Goal: Information Seeking & Learning: Compare options

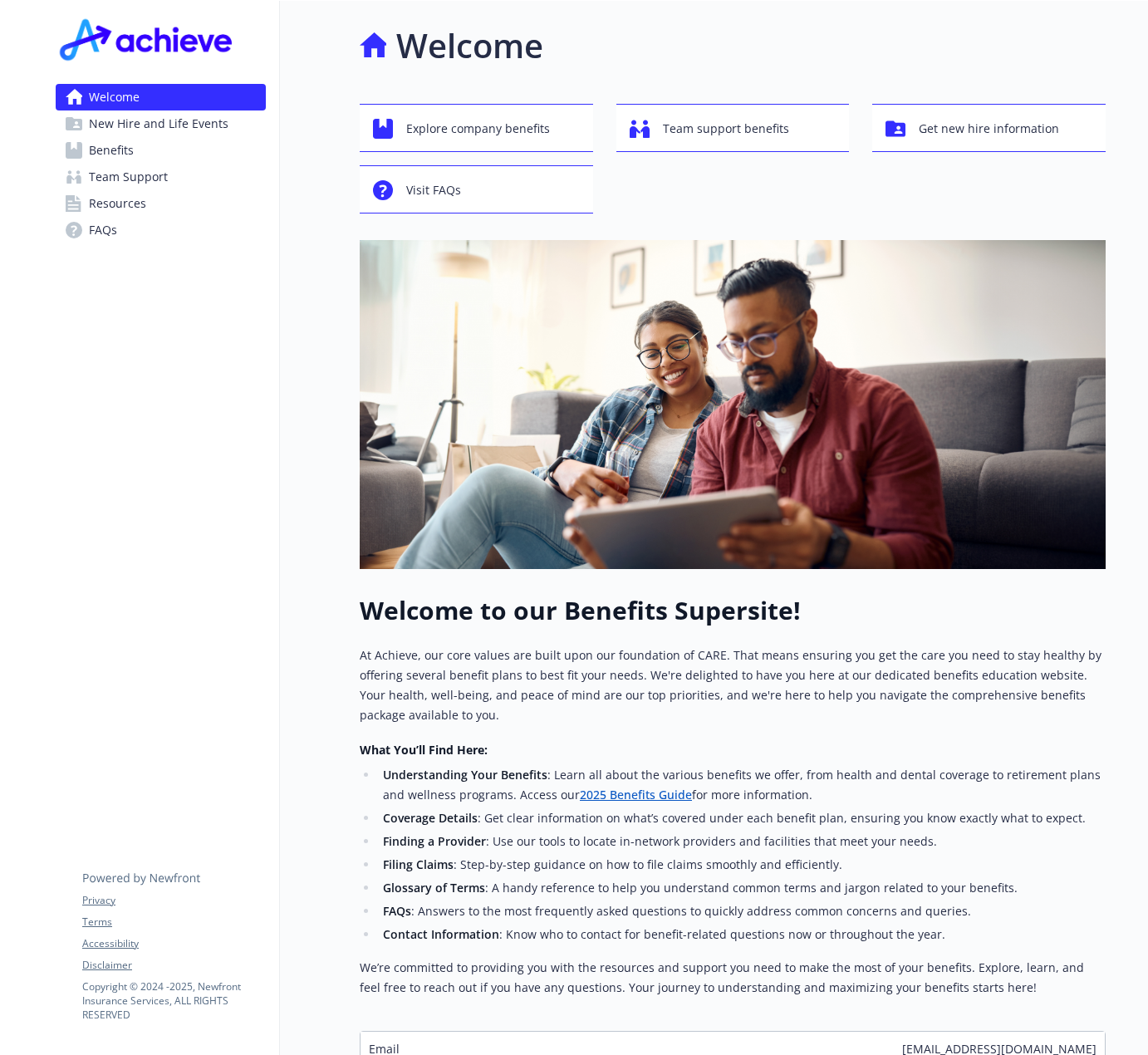
click at [126, 157] on span "Benefits" at bounding box center [111, 150] width 45 height 26
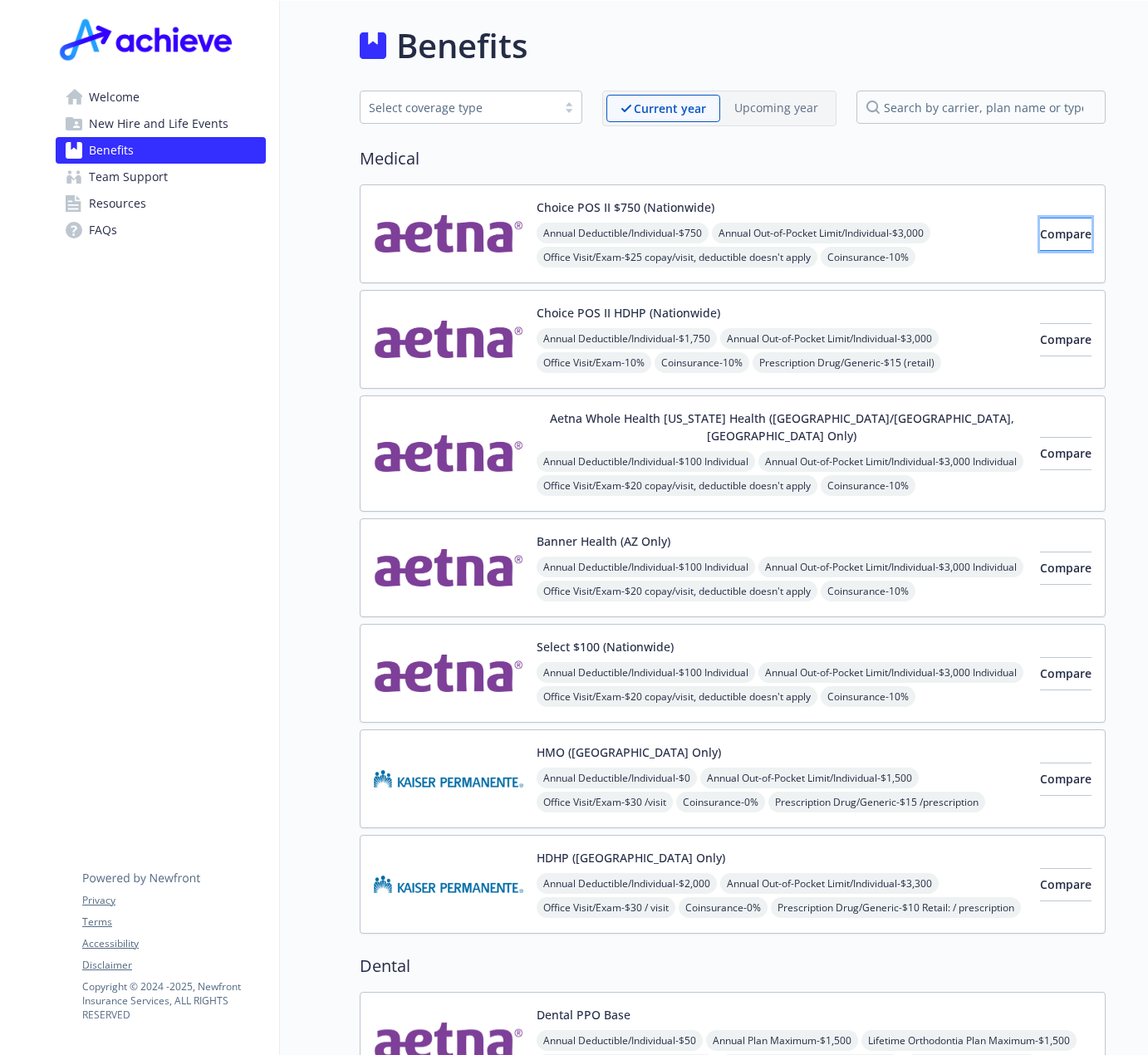
click at [1040, 237] on button "Compare" at bounding box center [1066, 234] width 51 height 33
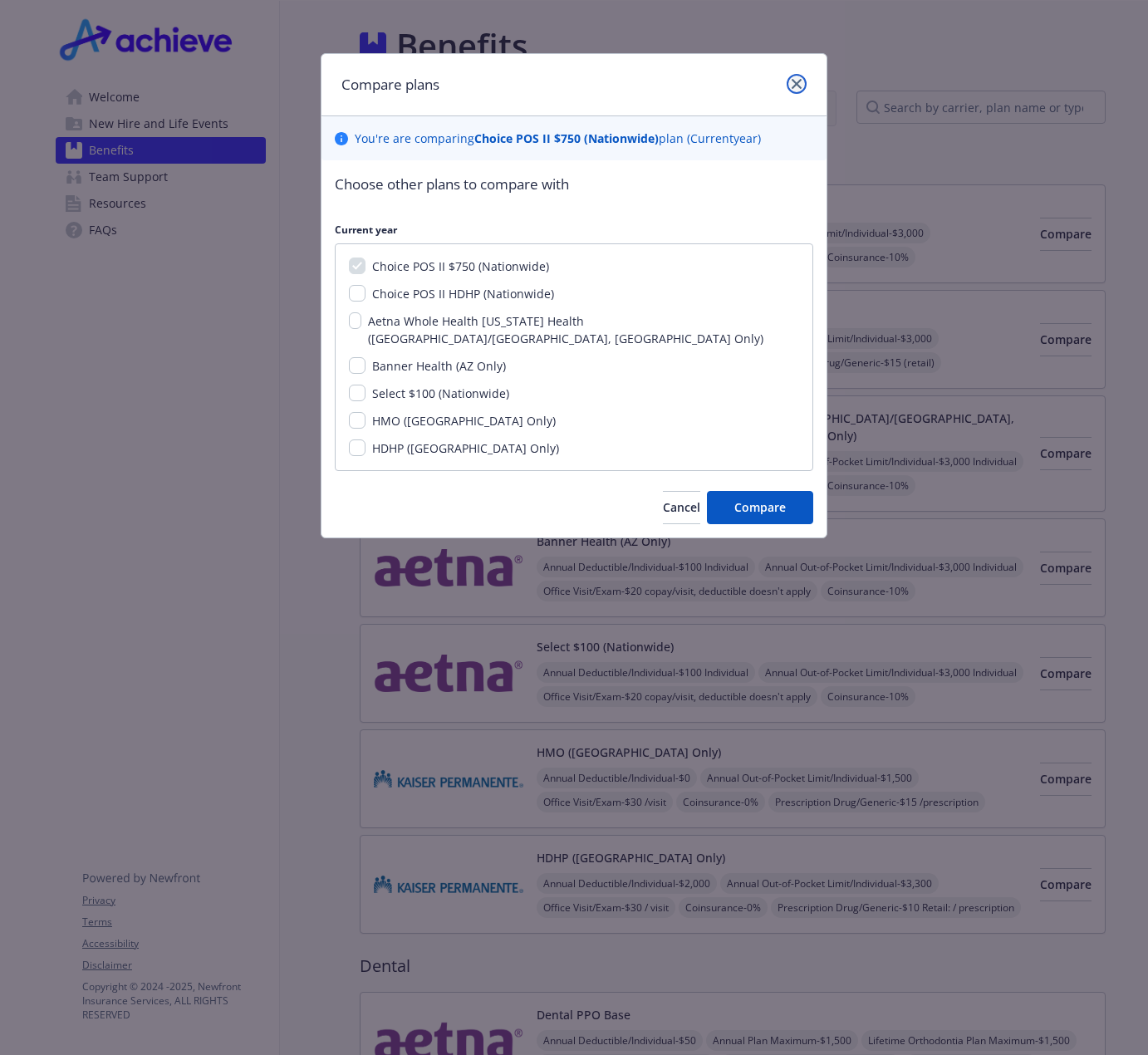
click at [798, 84] on icon "close" at bounding box center [796, 83] width 10 height 10
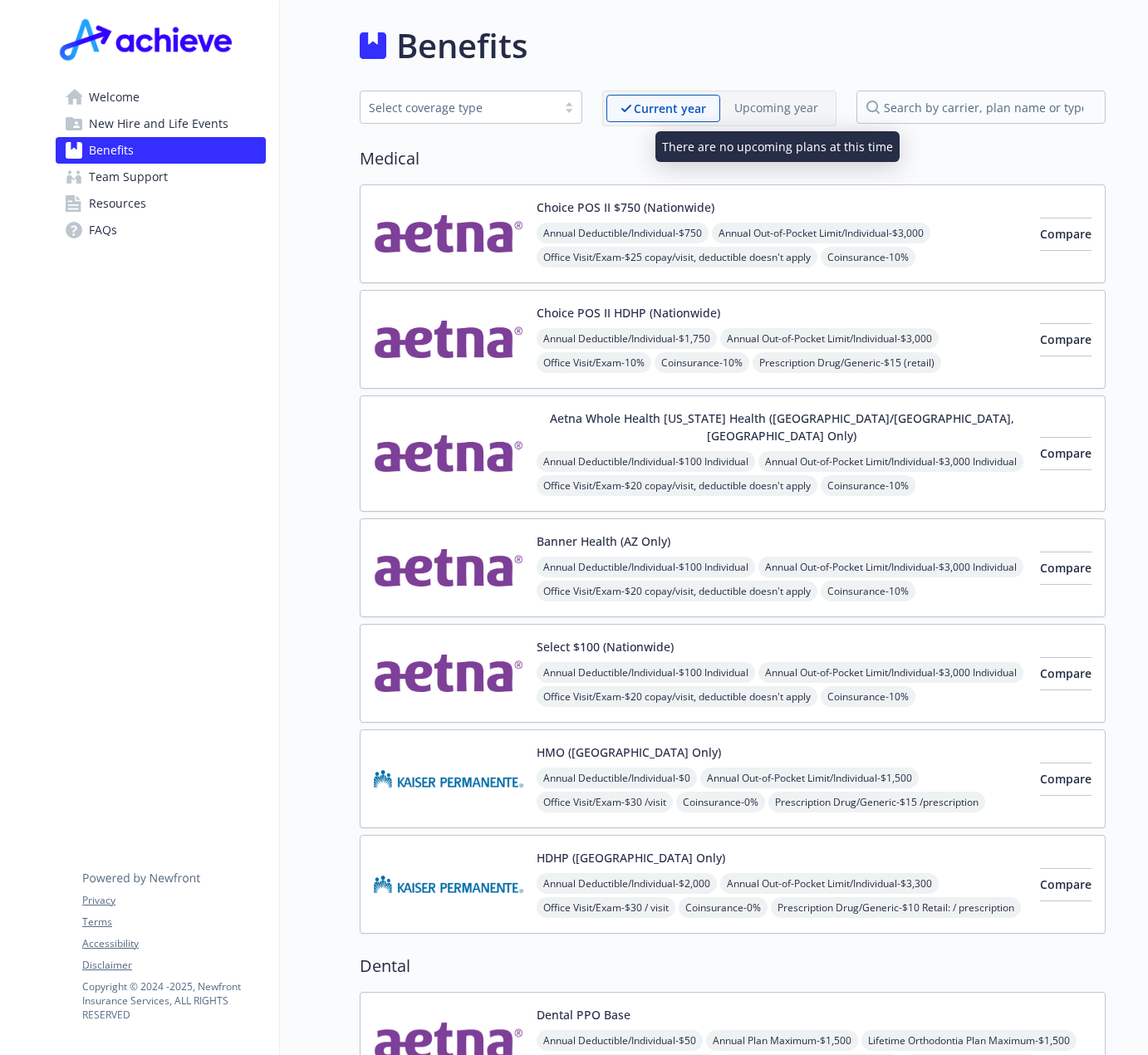
click at [748, 109] on p "Upcoming year" at bounding box center [776, 107] width 84 height 17
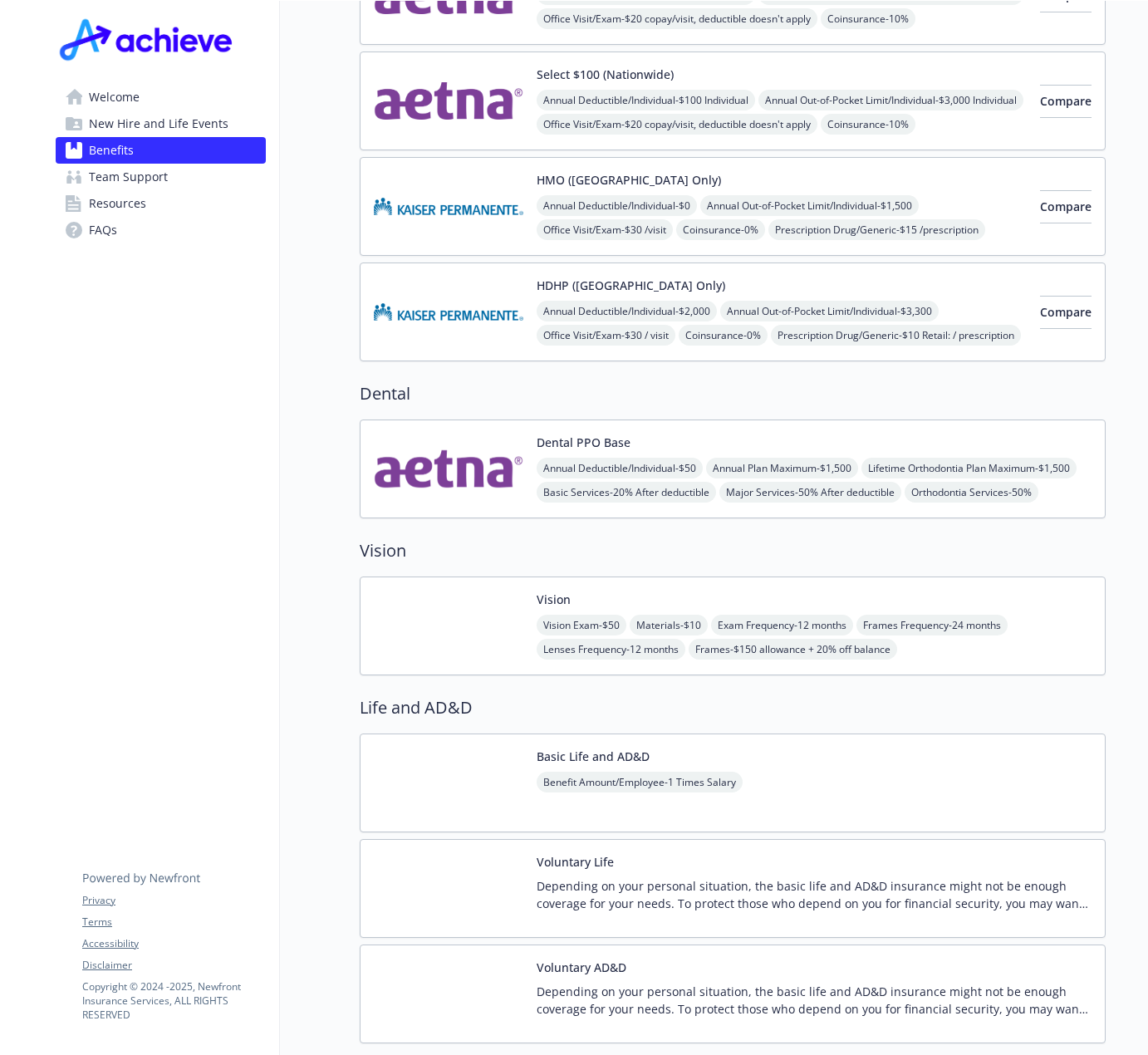
scroll to position [582, 0]
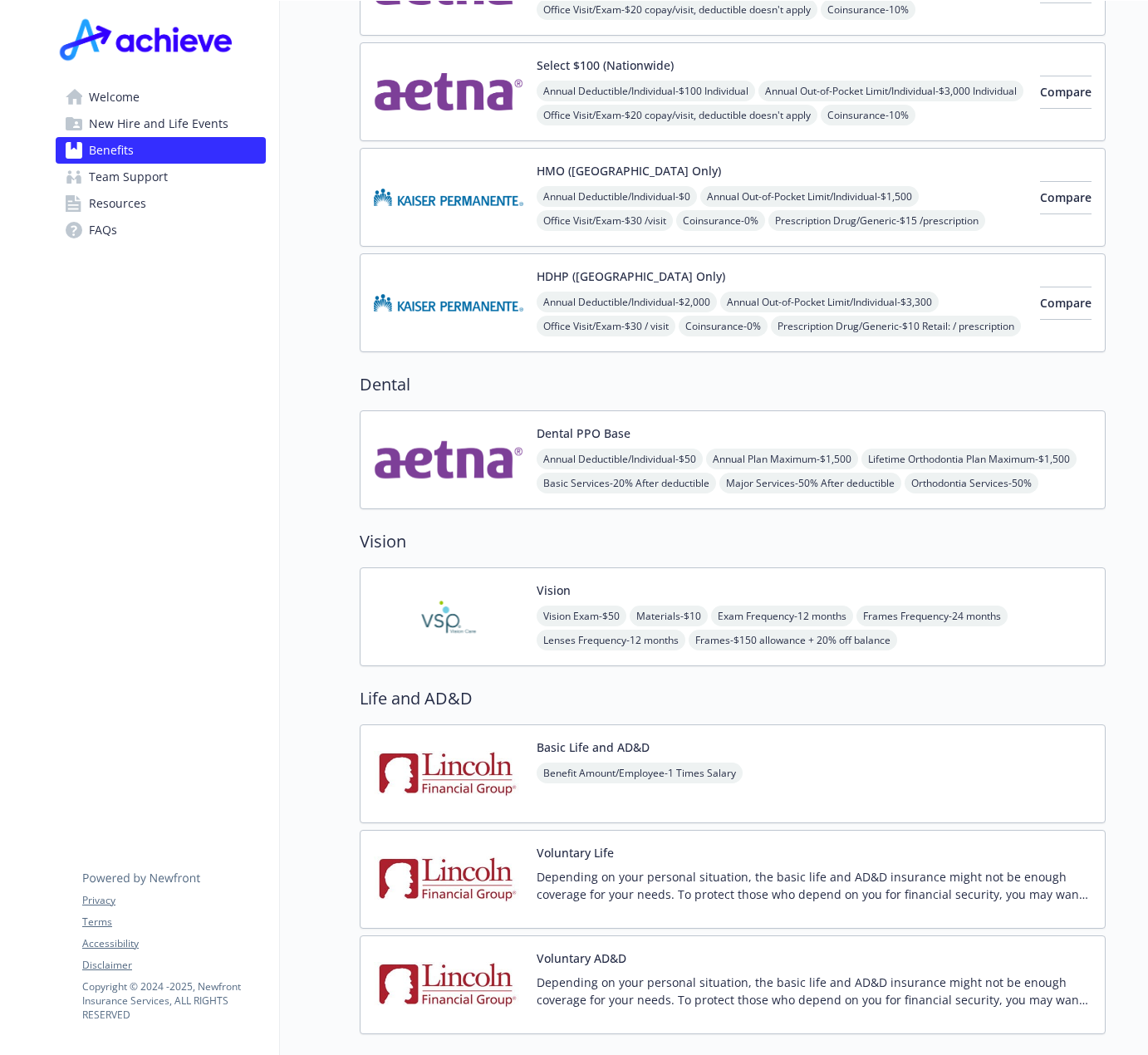
click at [541, 585] on div "Vision Vision Exam - $50 Materials - $10 Exam Frequency - 12 months Frames Freq…" at bounding box center [815, 617] width 555 height 70
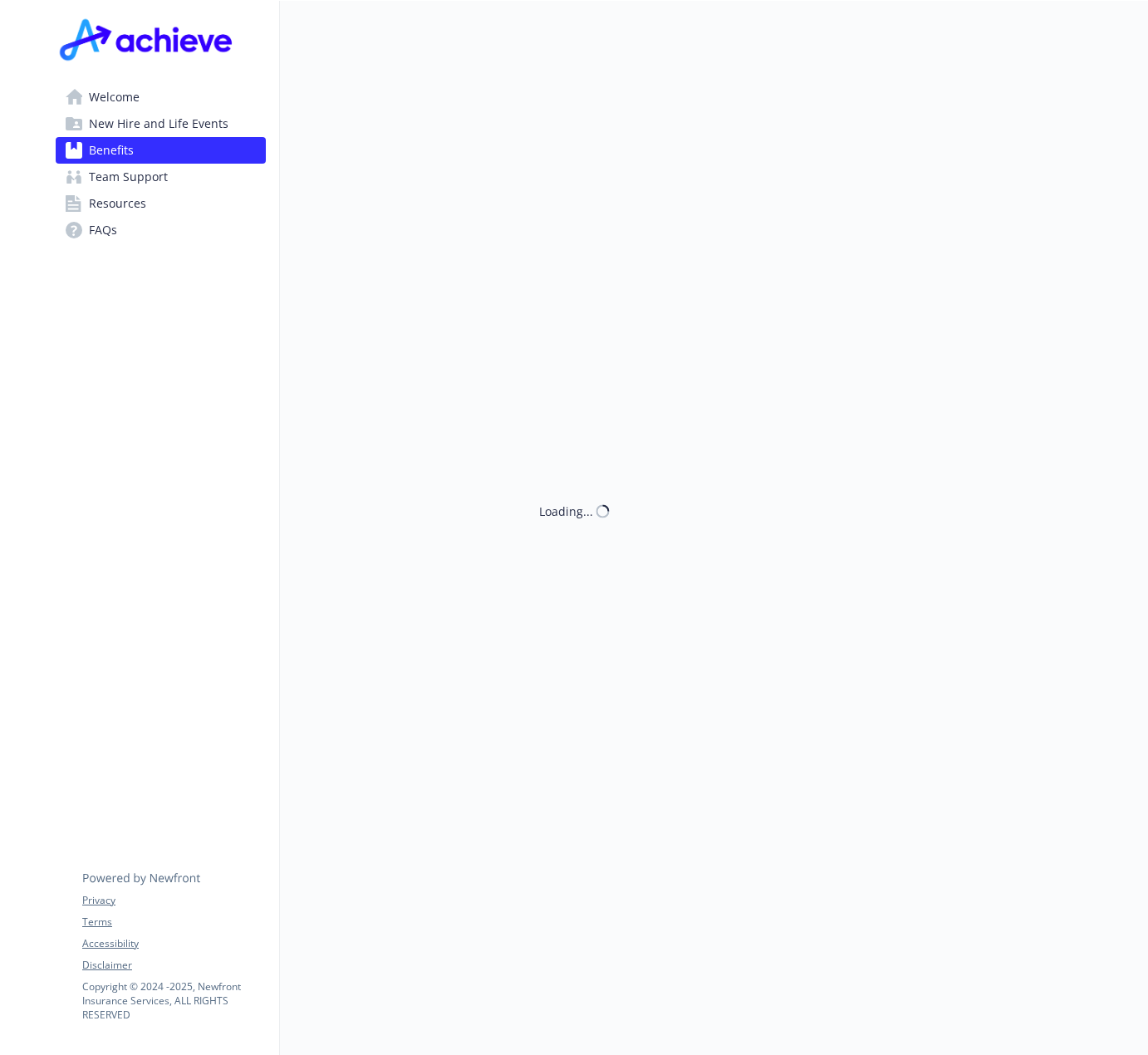
scroll to position [582, 0]
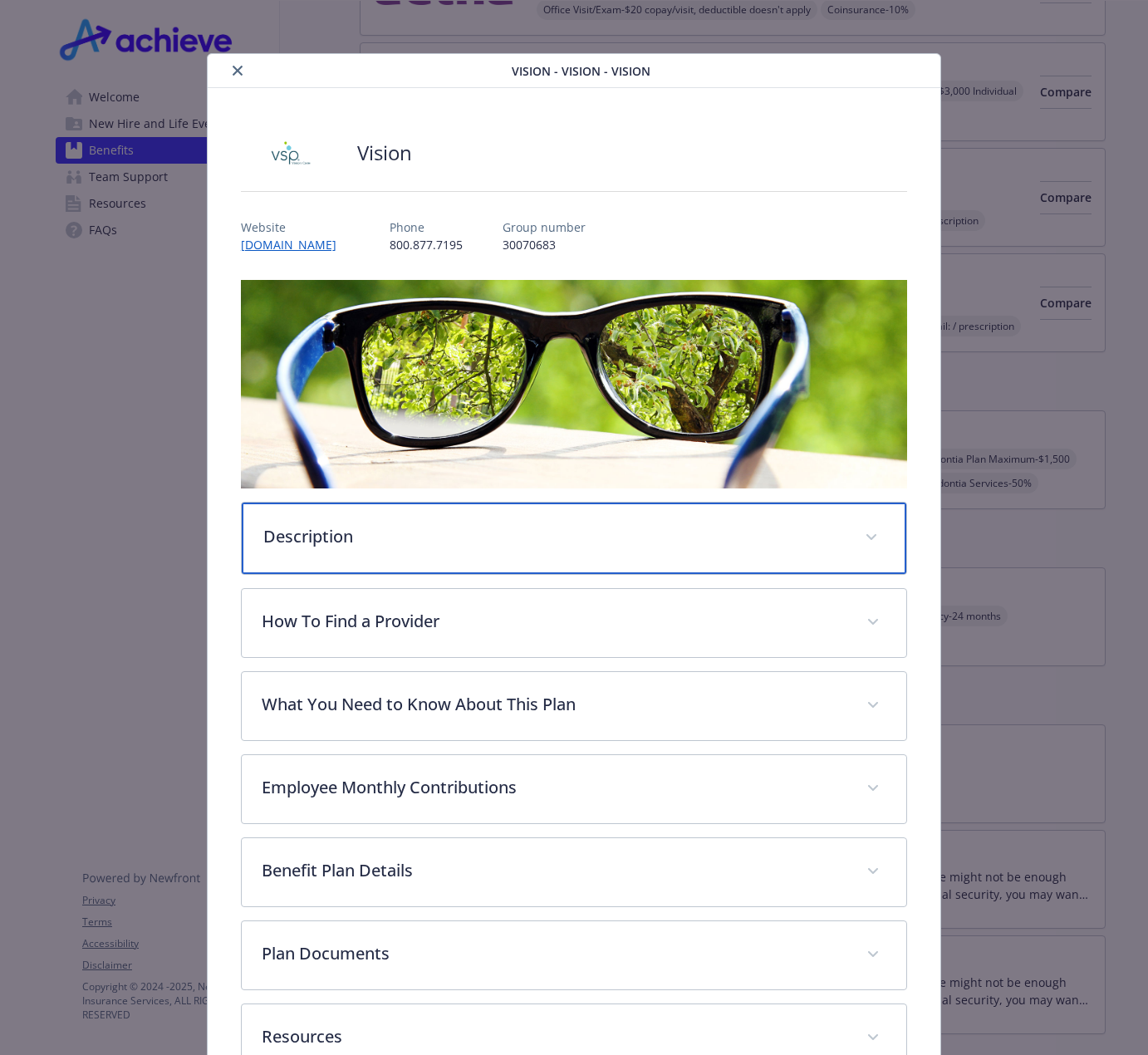
click at [796, 543] on p "Description" at bounding box center [553, 536] width 582 height 25
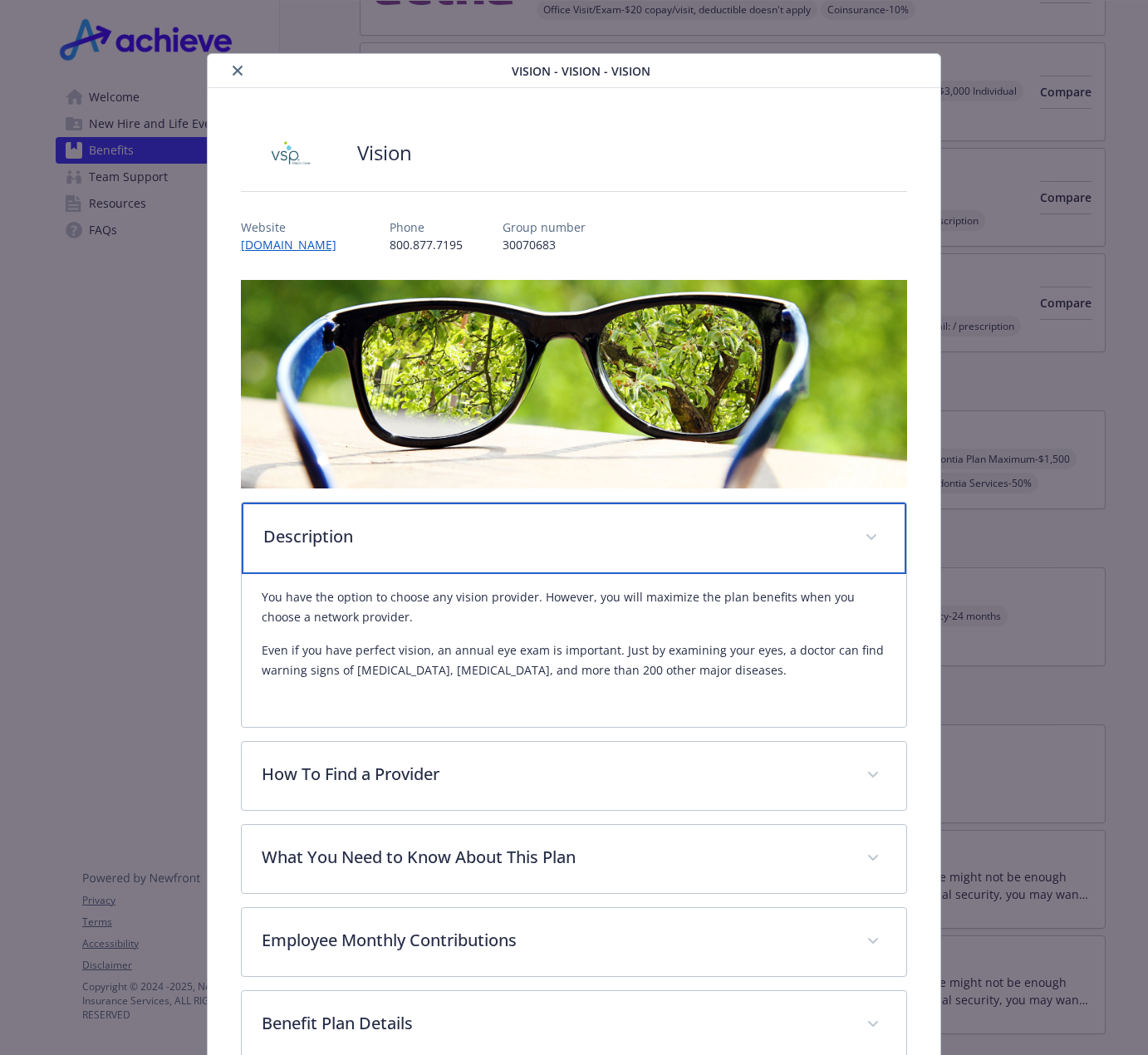
click at [796, 543] on p "Description" at bounding box center [553, 536] width 582 height 25
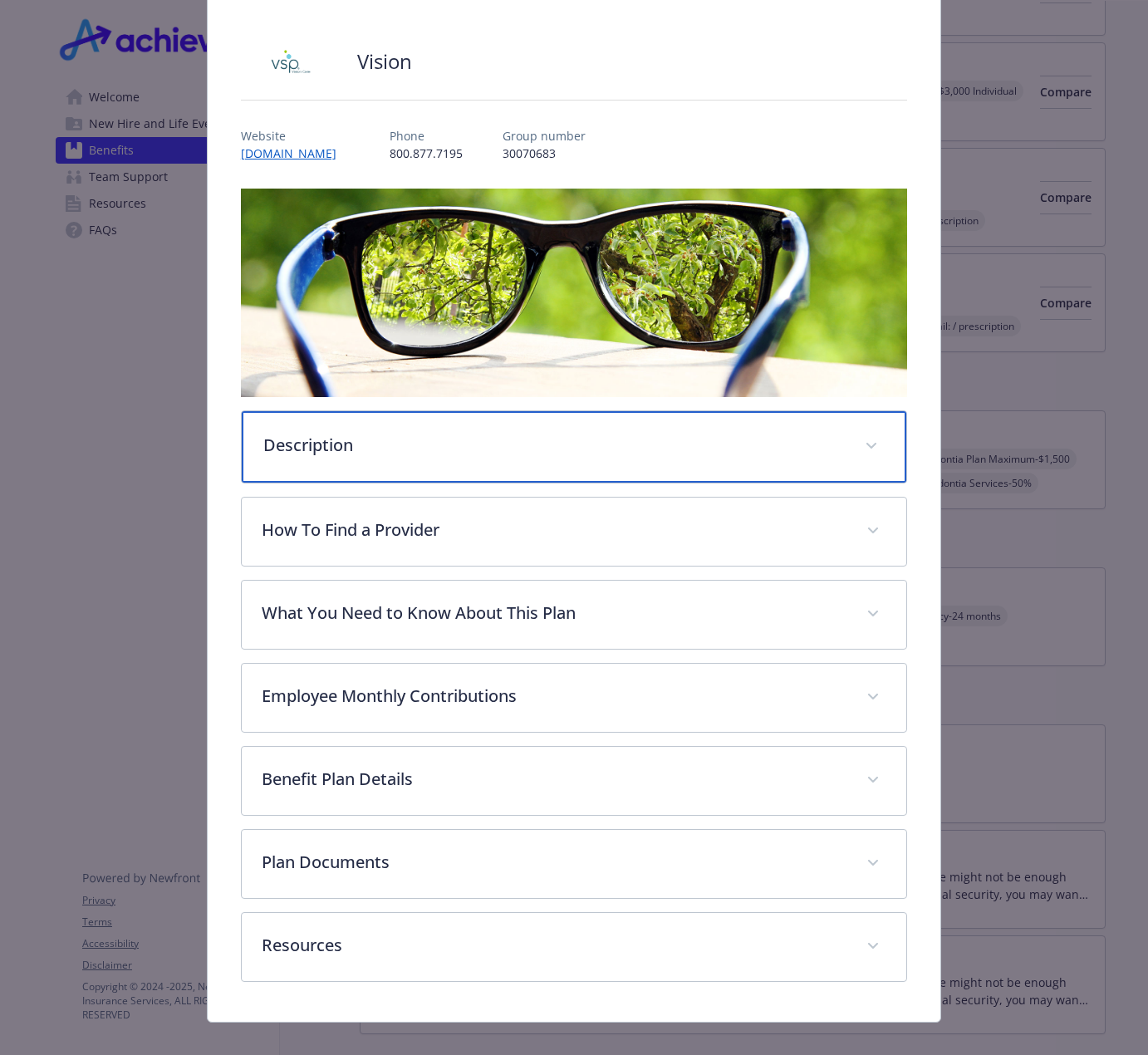
scroll to position [110, 0]
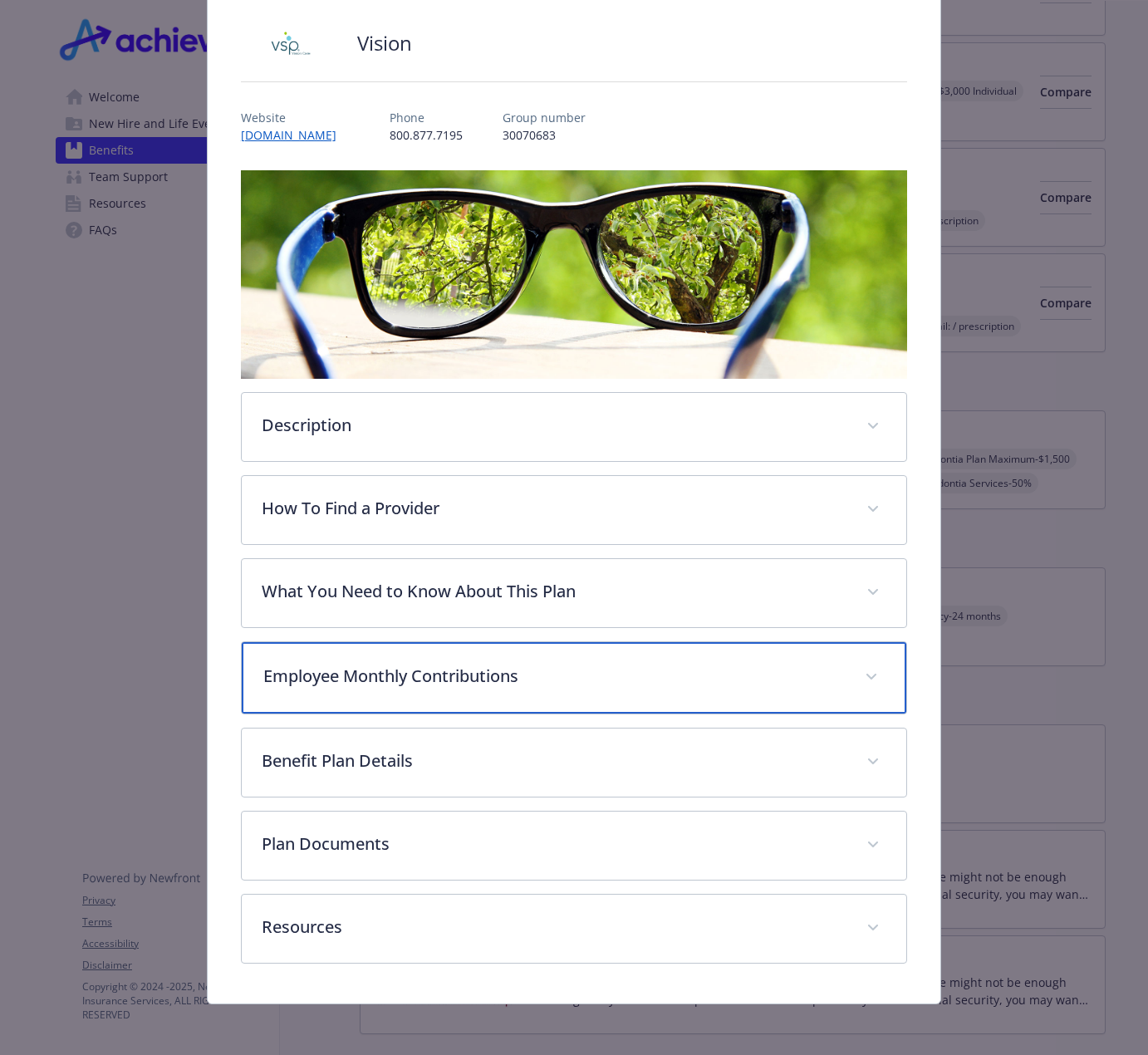
click at [766, 672] on p "Employee Monthly Contributions" at bounding box center [553, 676] width 582 height 25
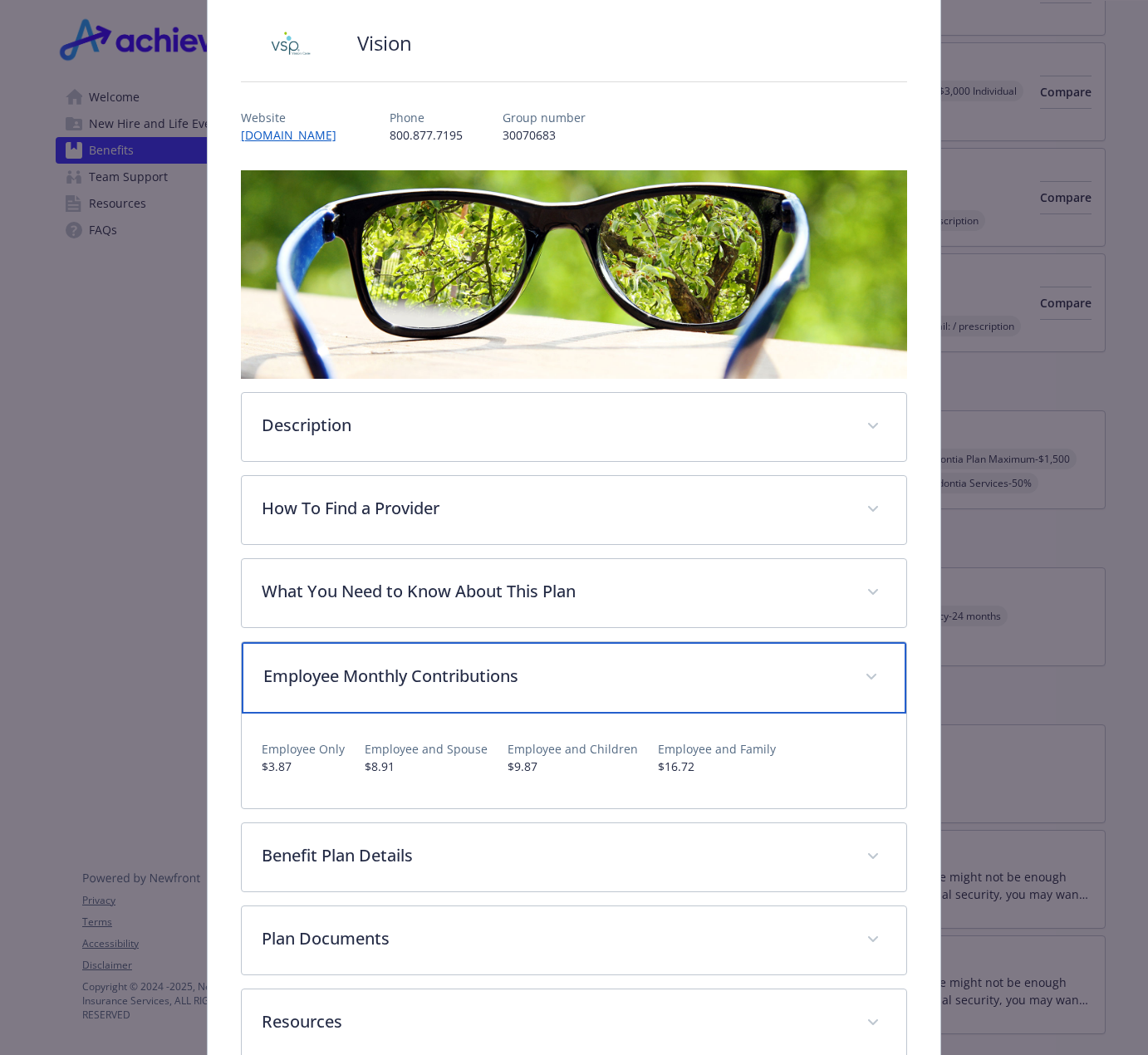
click at [766, 672] on p "Employee Monthly Contributions" at bounding box center [553, 676] width 582 height 25
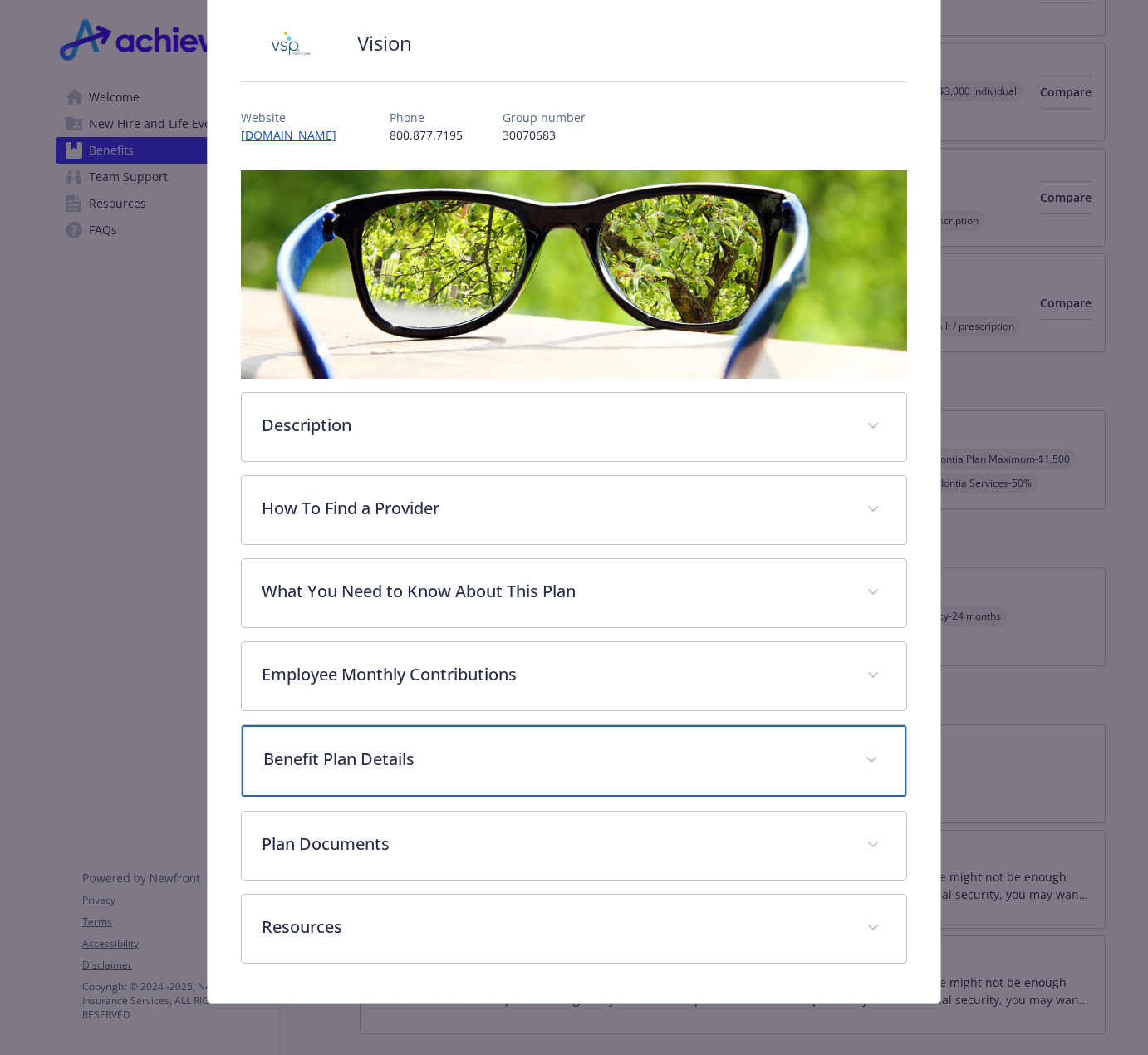
click at [771, 770] on div "Benefit Plan Details" at bounding box center [574, 761] width 665 height 71
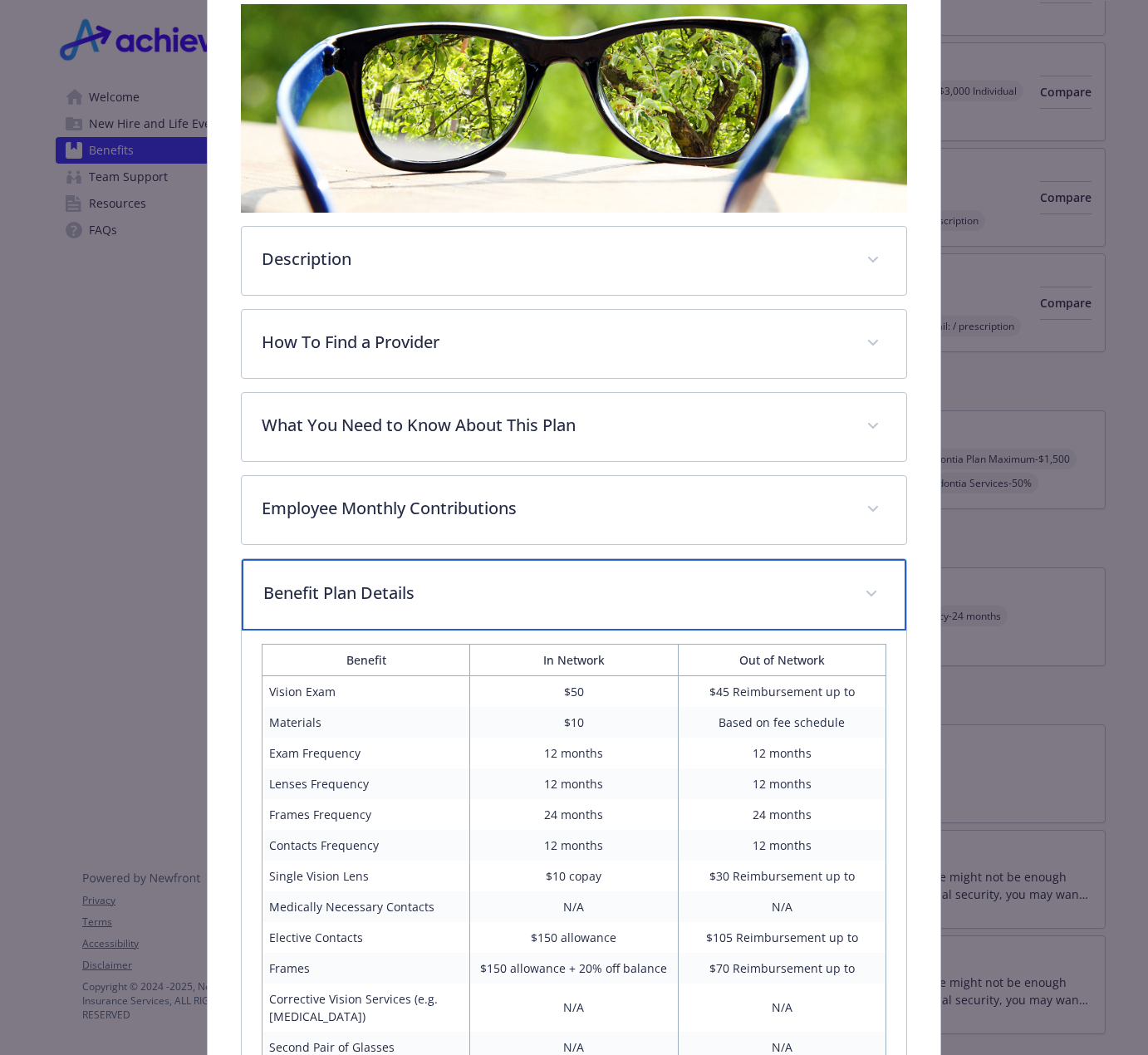
scroll to position [442, 0]
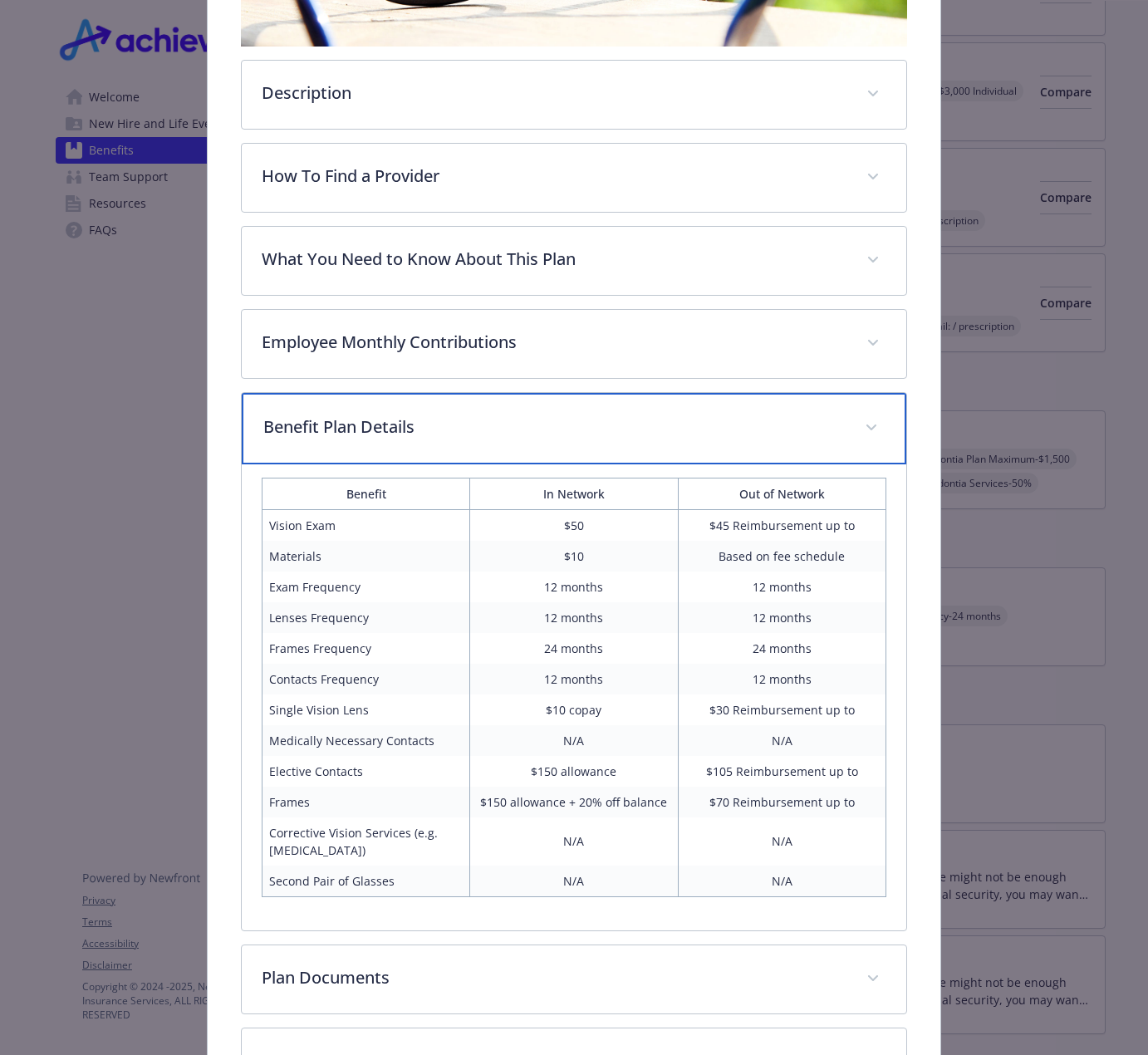
click at [650, 444] on div "Benefit Plan Details" at bounding box center [574, 428] width 665 height 71
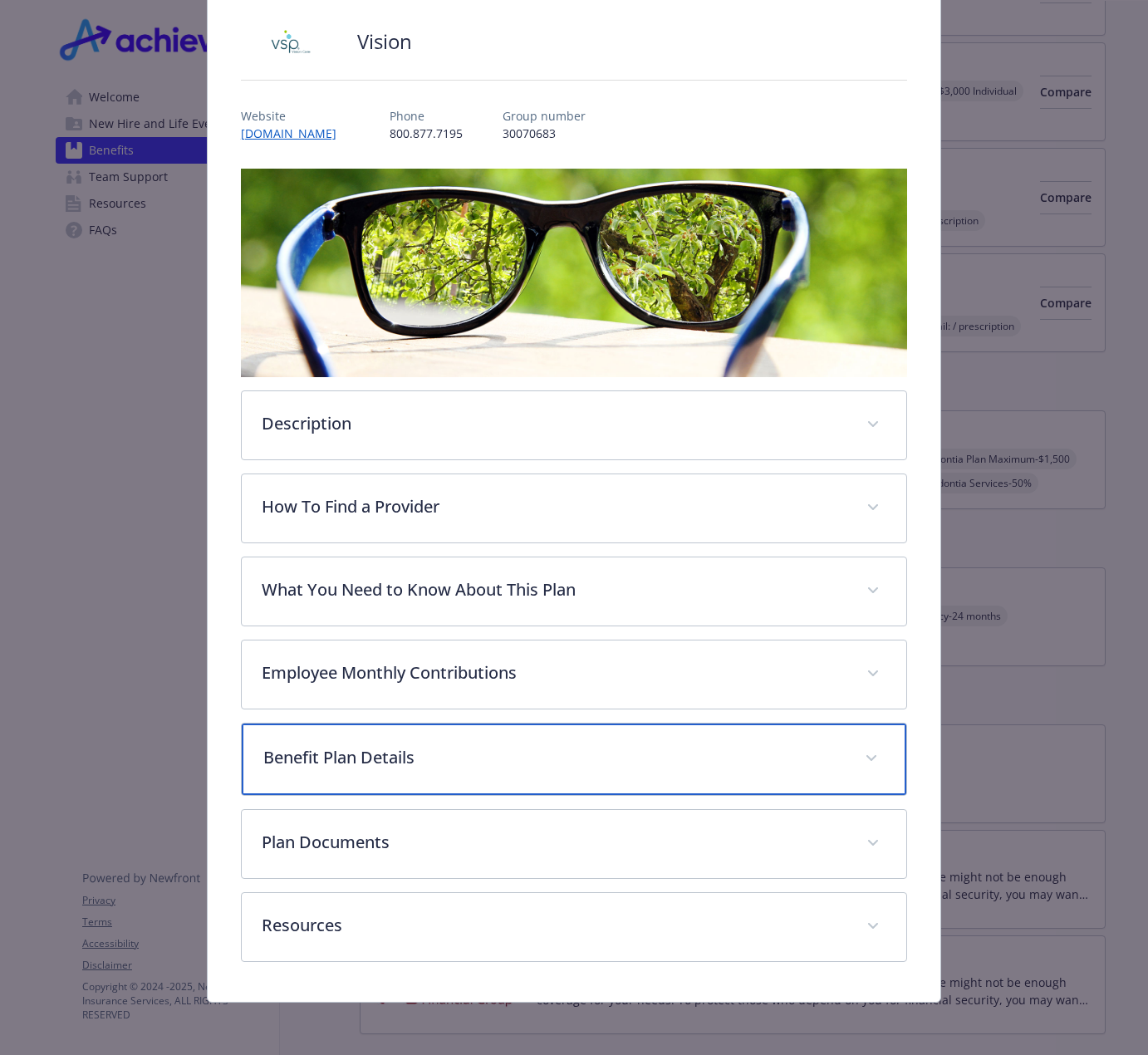
scroll to position [110, 0]
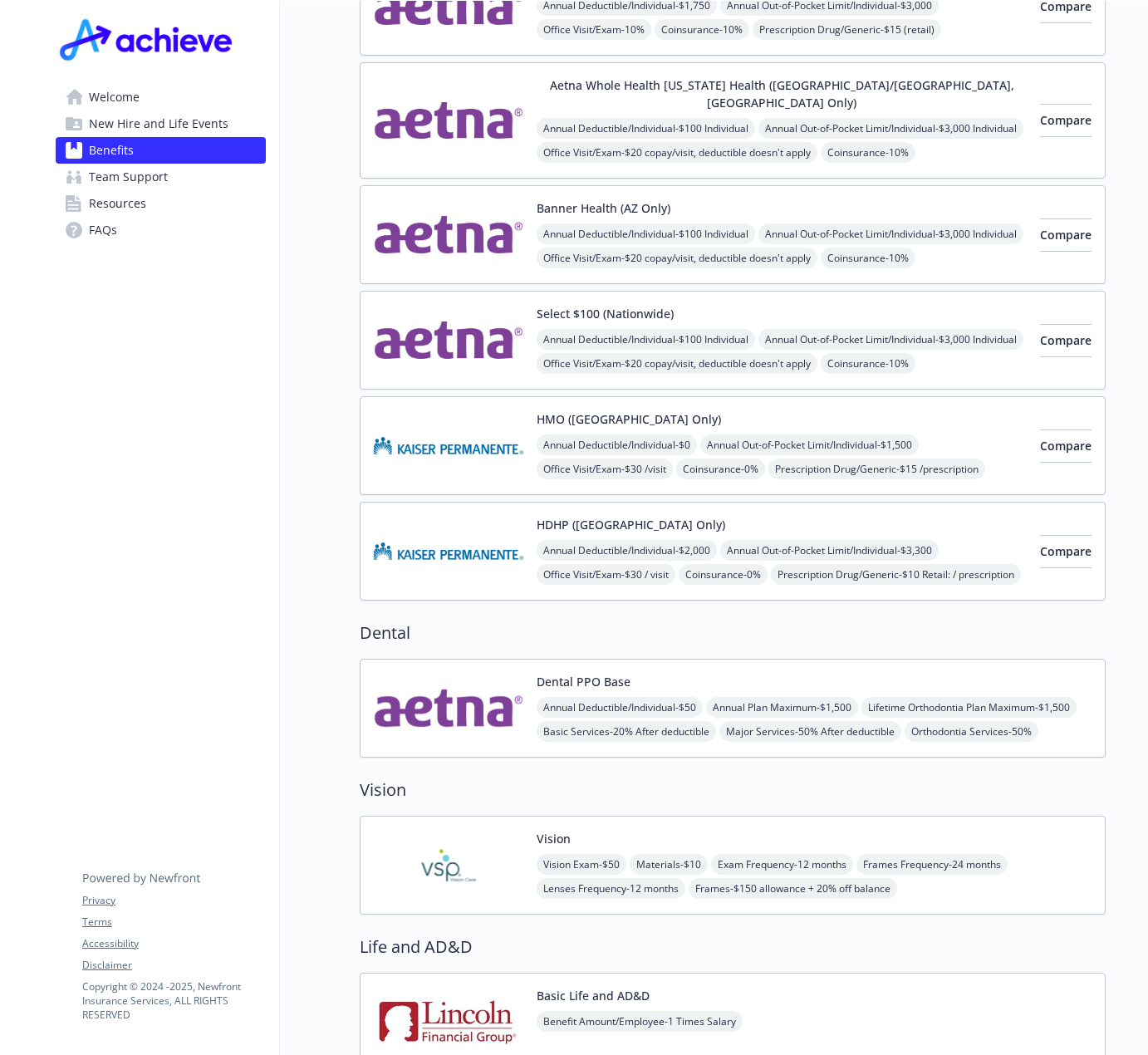
scroll to position [332, 0]
click at [124, 103] on span "Welcome" at bounding box center [113, 97] width 50 height 26
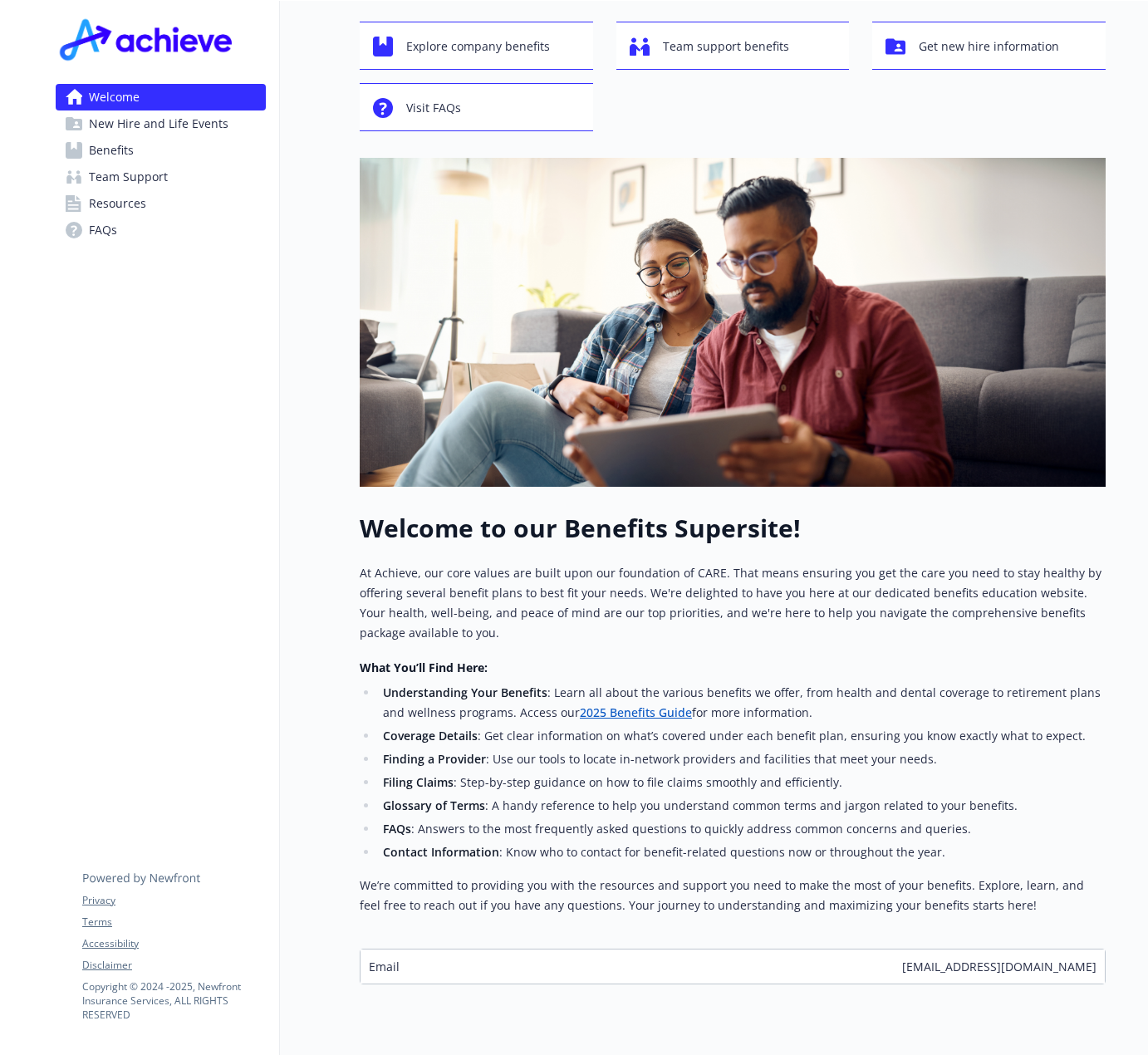
scroll to position [143, 0]
